Goal: Entertainment & Leisure: Consume media (video, audio)

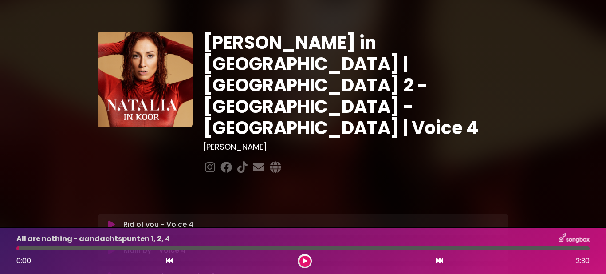
scroll to position [266, 0]
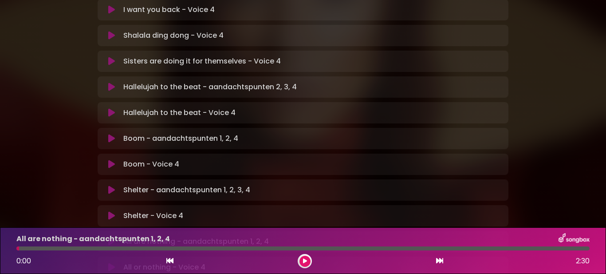
click at [110, 108] on icon at bounding box center [111, 112] width 7 height 9
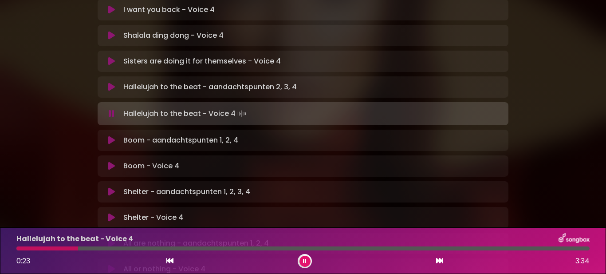
click at [19, 247] on div at bounding box center [47, 248] width 62 height 4
click at [19, 246] on div at bounding box center [79, 248] width 126 height 4
click at [111, 109] on icon at bounding box center [112, 113] width 6 height 9
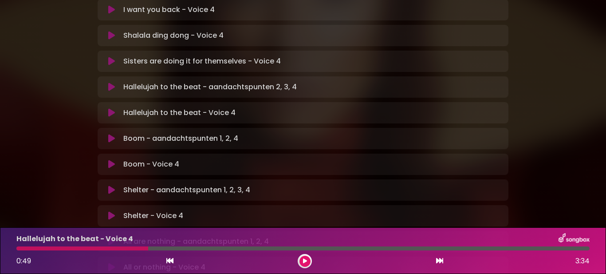
click at [20, 247] on div at bounding box center [82, 248] width 132 height 4
click at [306, 260] on icon at bounding box center [305, 260] width 4 height 5
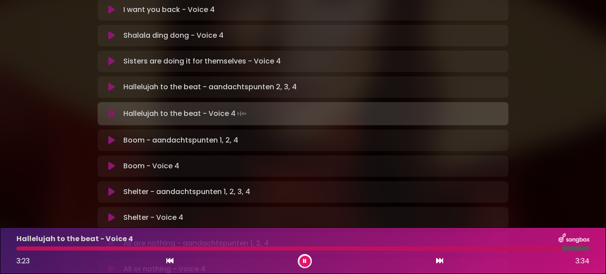
click at [309, 261] on button at bounding box center [304, 261] width 11 height 11
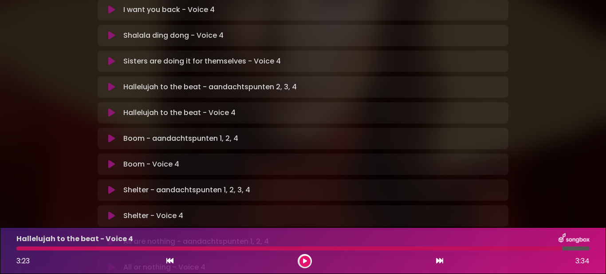
click at [106, 160] on button at bounding box center [111, 164] width 17 height 9
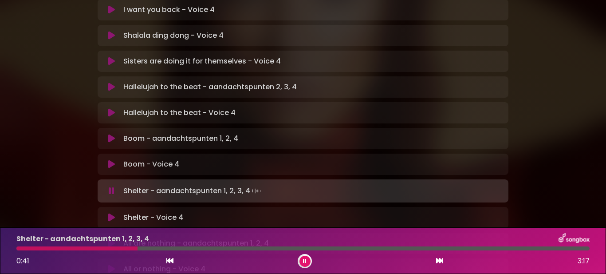
click at [109, 213] on icon at bounding box center [111, 217] width 7 height 9
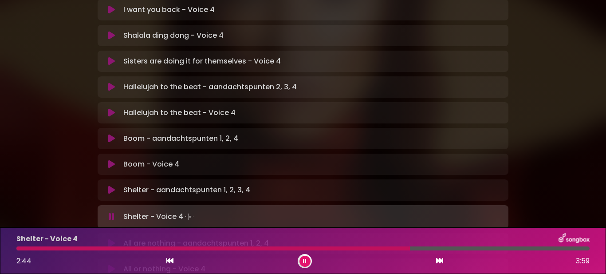
click at [111, 239] on icon at bounding box center [111, 243] width 7 height 9
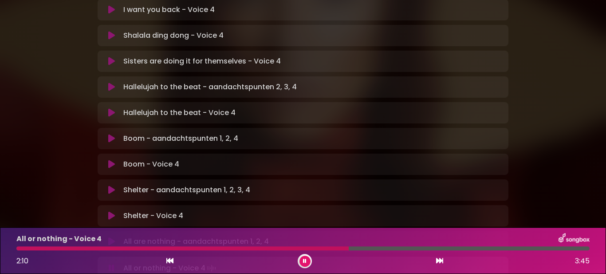
click at [302, 259] on button at bounding box center [304, 261] width 11 height 11
